Goal: Task Accomplishment & Management: Use online tool/utility

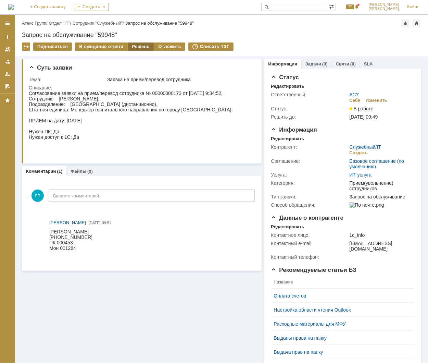
click at [131, 49] on div "Решено" at bounding box center [141, 46] width 26 height 8
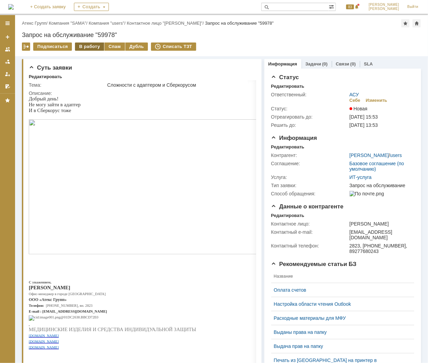
click at [89, 48] on div "В работу" at bounding box center [89, 46] width 29 height 8
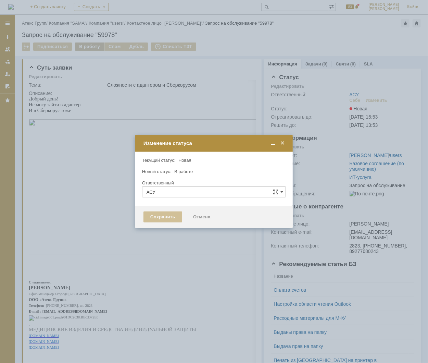
type input "[PERSON_NAME]"
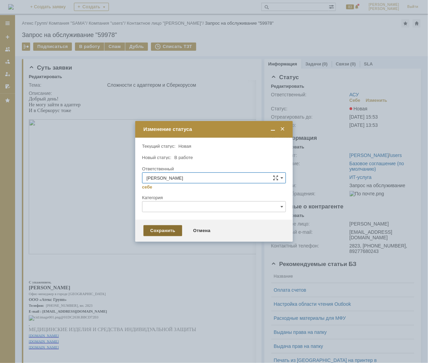
click at [165, 229] on div "Сохранить" at bounding box center [162, 230] width 39 height 11
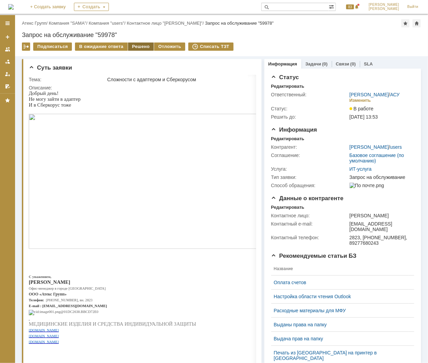
click at [137, 45] on div "Решено" at bounding box center [141, 46] width 26 height 8
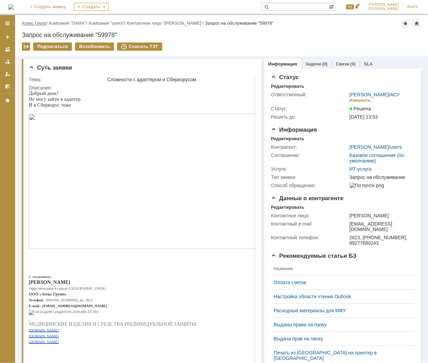
click at [42, 22] on link "Атекс Групп" at bounding box center [34, 23] width 24 height 5
